Goal: Check status: Check status

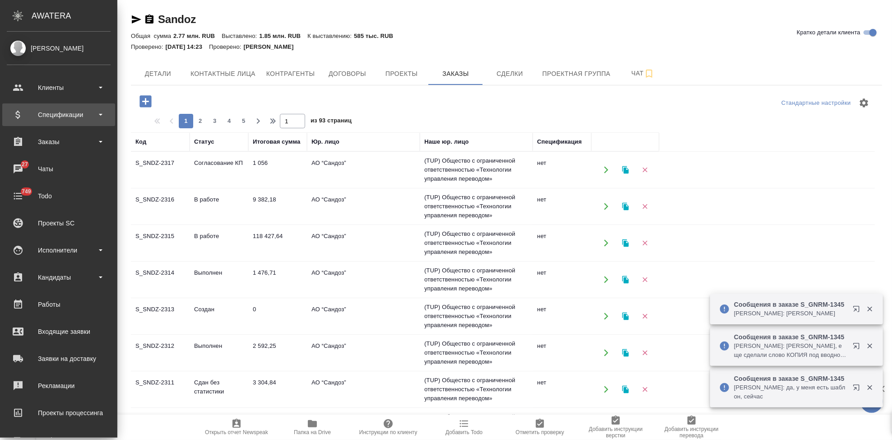
click at [63, 119] on div "Спецификации" at bounding box center [59, 115] width 104 height 14
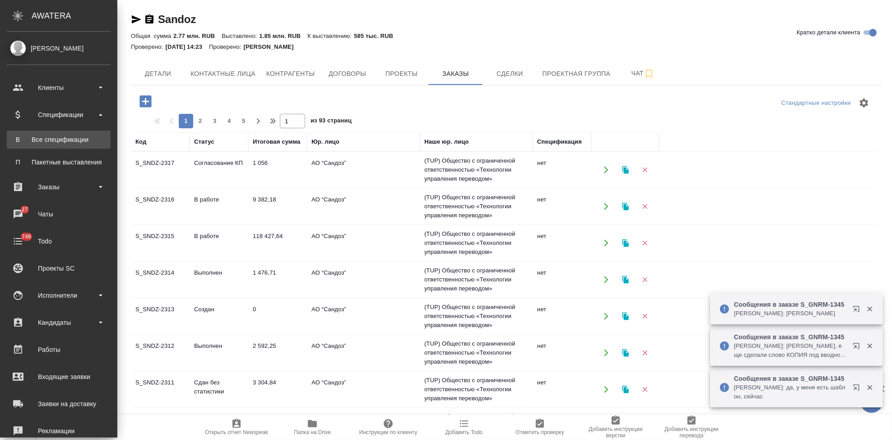
click at [63, 140] on div "Все спецификации" at bounding box center [58, 139] width 95 height 9
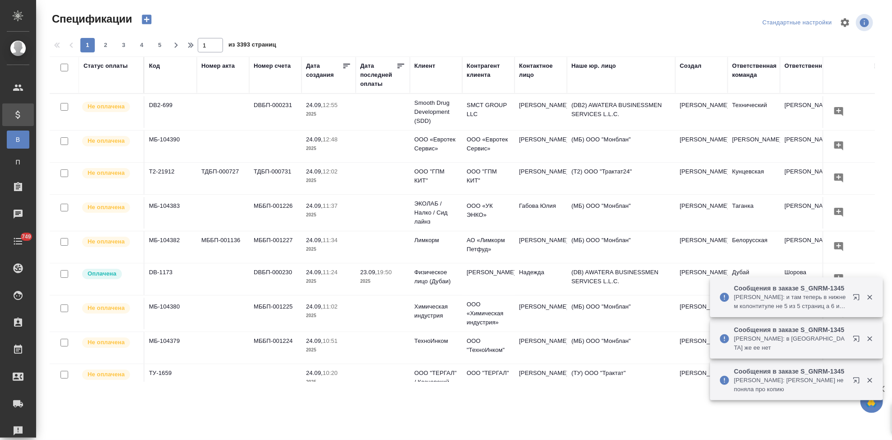
click at [91, 68] on div "Статус оплаты" at bounding box center [106, 65] width 44 height 9
click at [95, 70] on div "Статус оплаты" at bounding box center [106, 65] width 44 height 9
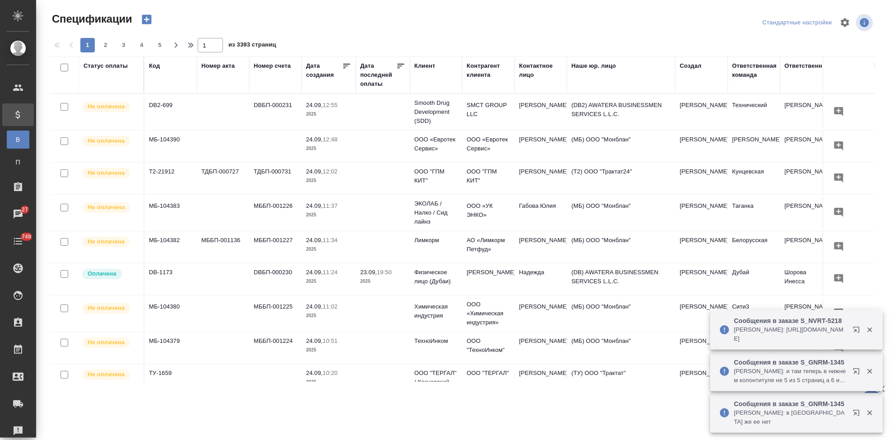
click at [103, 92] on th "Статус оплаты" at bounding box center [111, 74] width 65 height 37
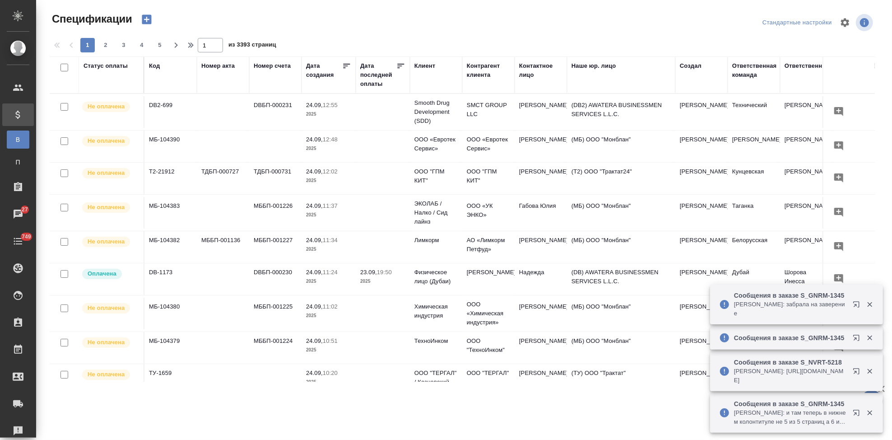
click at [93, 66] on div "Статус оплаты" at bounding box center [106, 65] width 44 height 9
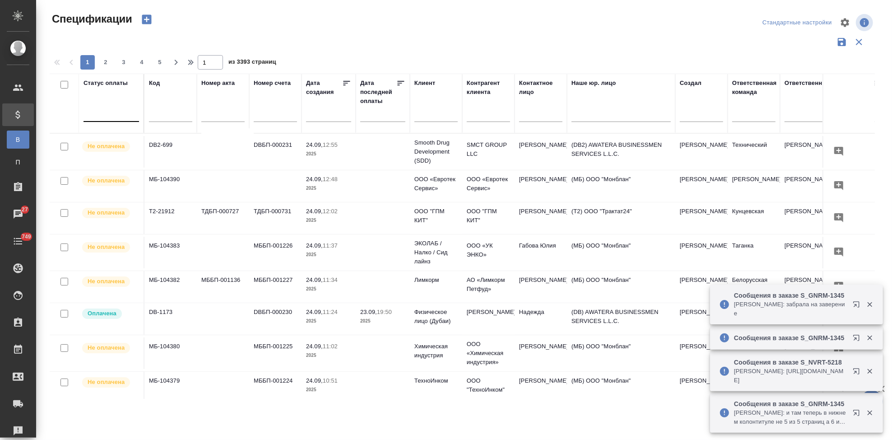
click at [104, 115] on div at bounding box center [112, 112] width 56 height 13
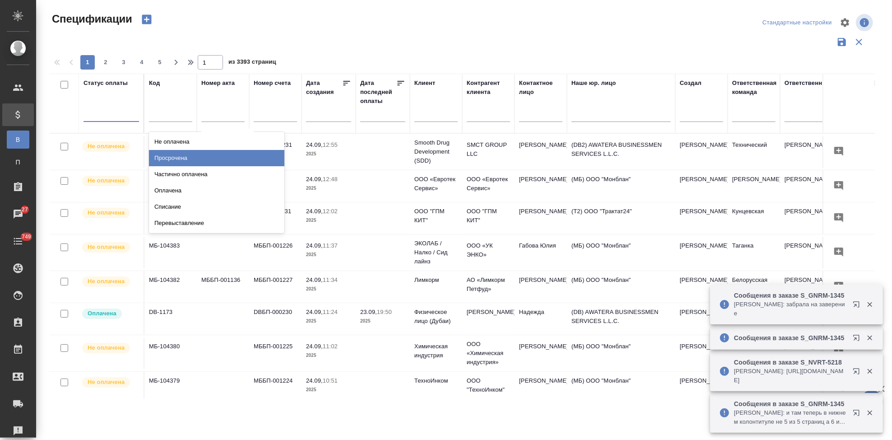
click at [193, 158] on div "Просрочена" at bounding box center [216, 158] width 135 height 16
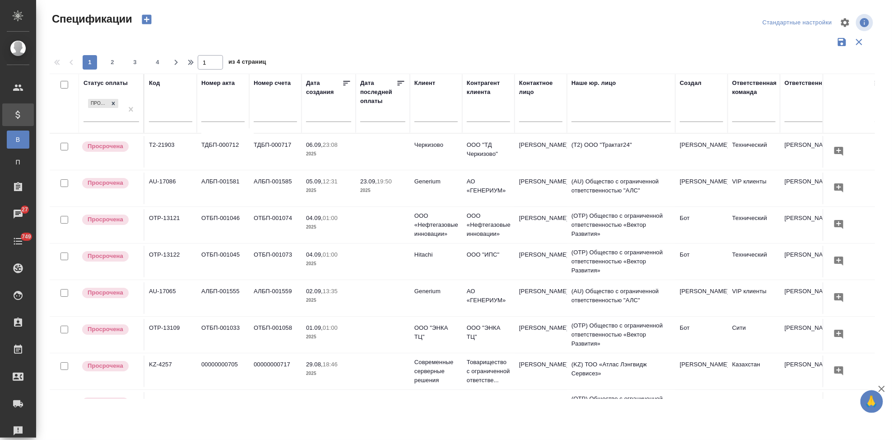
click at [436, 117] on input "text" at bounding box center [435, 115] width 43 height 11
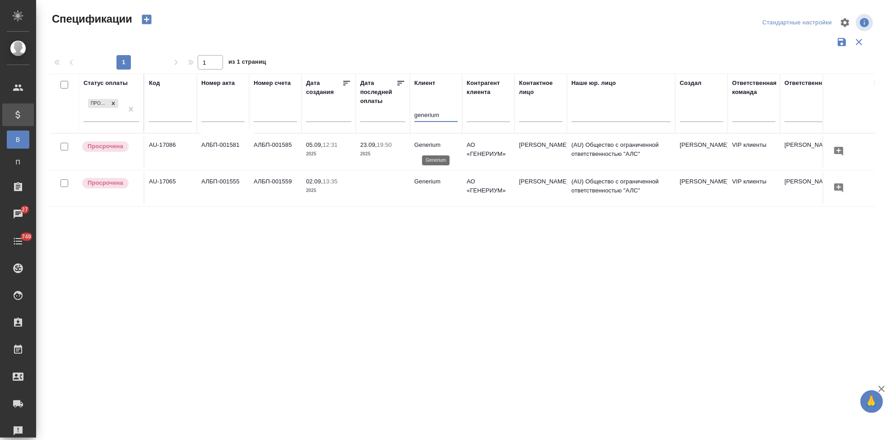
type input "generium"
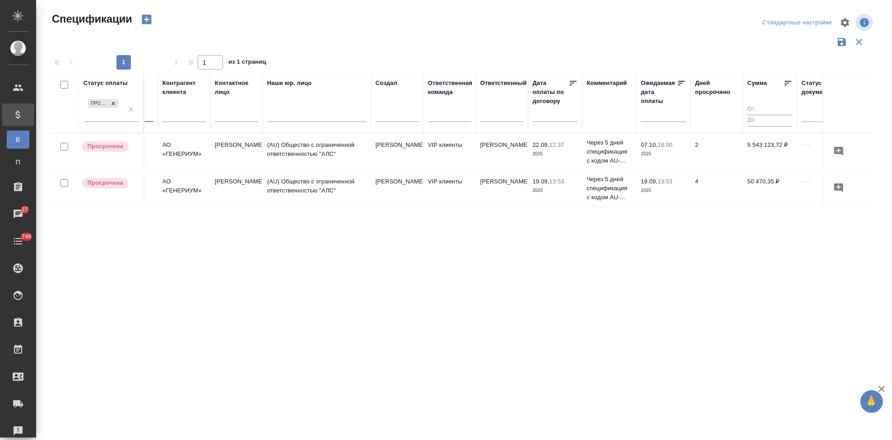
scroll to position [0, 284]
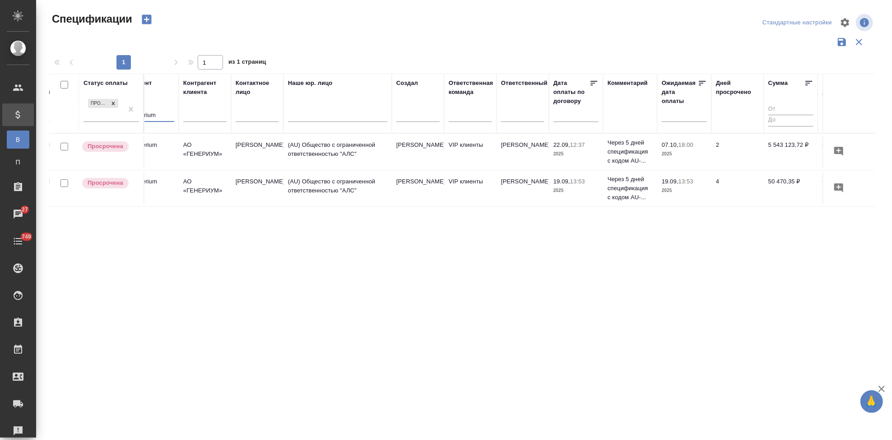
click at [357, 185] on td "(AU) Общество с ограниченной ответственностью "АЛС"" at bounding box center [338, 188] width 108 height 32
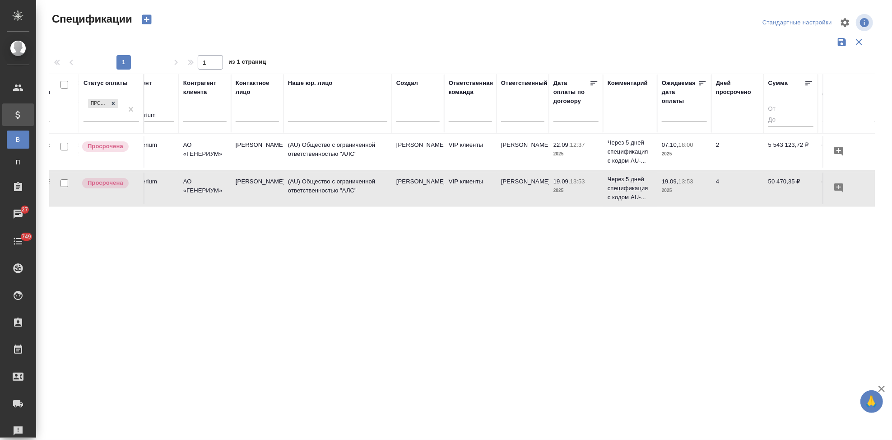
click at [357, 185] on td "(AU) Общество с ограниченной ответственностью "АЛС"" at bounding box center [338, 188] width 108 height 32
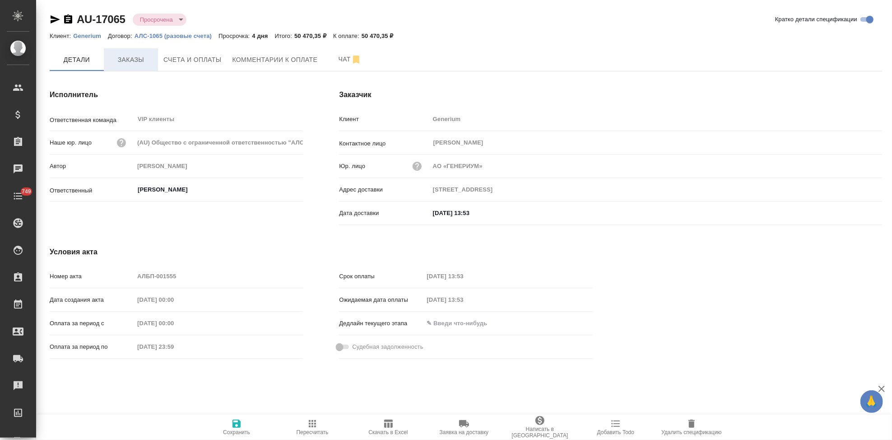
click at [142, 59] on span "Заказы" at bounding box center [130, 59] width 43 height 11
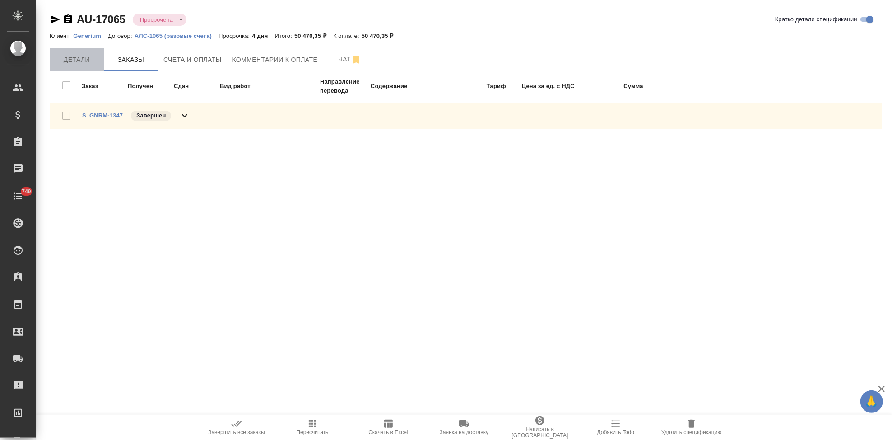
click at [89, 56] on span "Детали" at bounding box center [76, 59] width 43 height 11
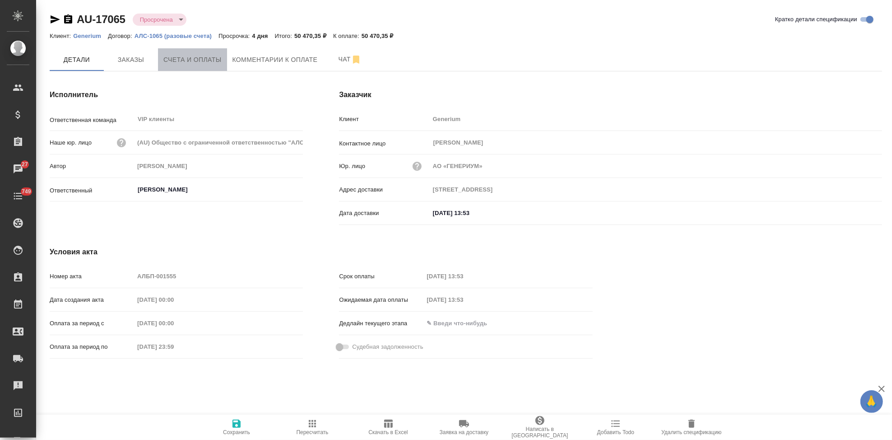
click at [218, 58] on span "Счета и оплаты" at bounding box center [192, 59] width 58 height 11
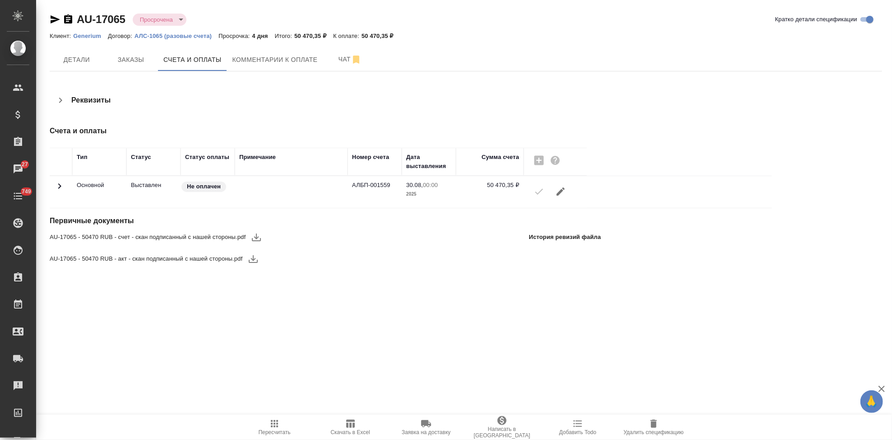
click at [256, 237] on icon "button" at bounding box center [256, 237] width 9 height 8
click at [254, 260] on div "AU-17065 - 50470 RUB - акт - скан подписанный с нашей стороны.pdf" at bounding box center [161, 259] width 223 height 22
click at [254, 260] on icon "button" at bounding box center [253, 259] width 9 height 8
click at [131, 59] on span "Заказы" at bounding box center [130, 59] width 43 height 11
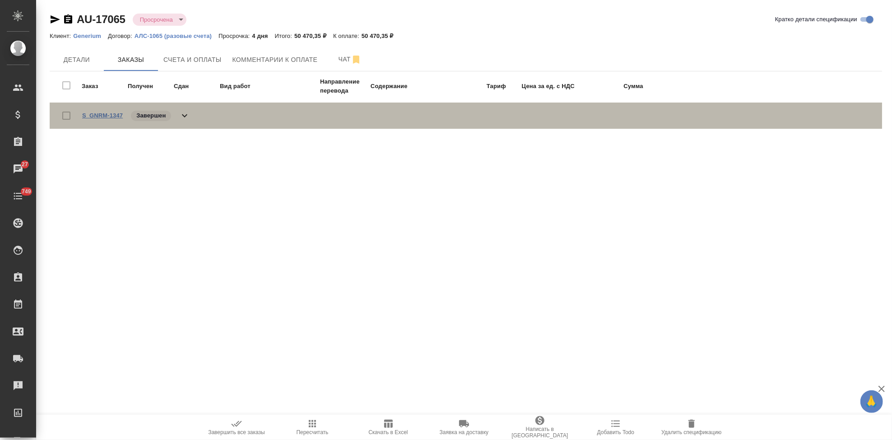
click at [116, 113] on link "S_GNRM-1347" at bounding box center [102, 115] width 41 height 7
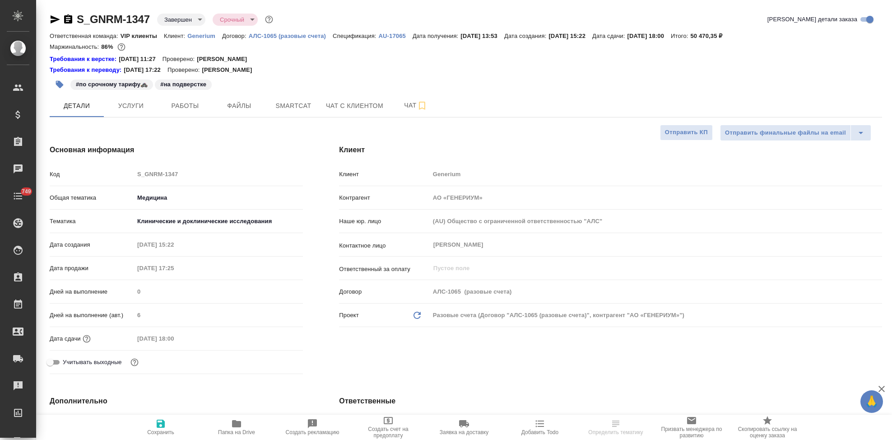
select select "RU"
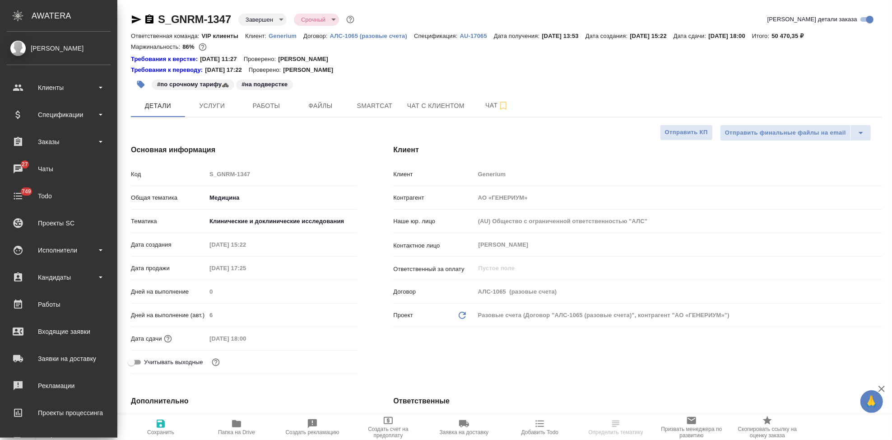
select select "RU"
type textarea "x"
